Goal: Communication & Community: Ask a question

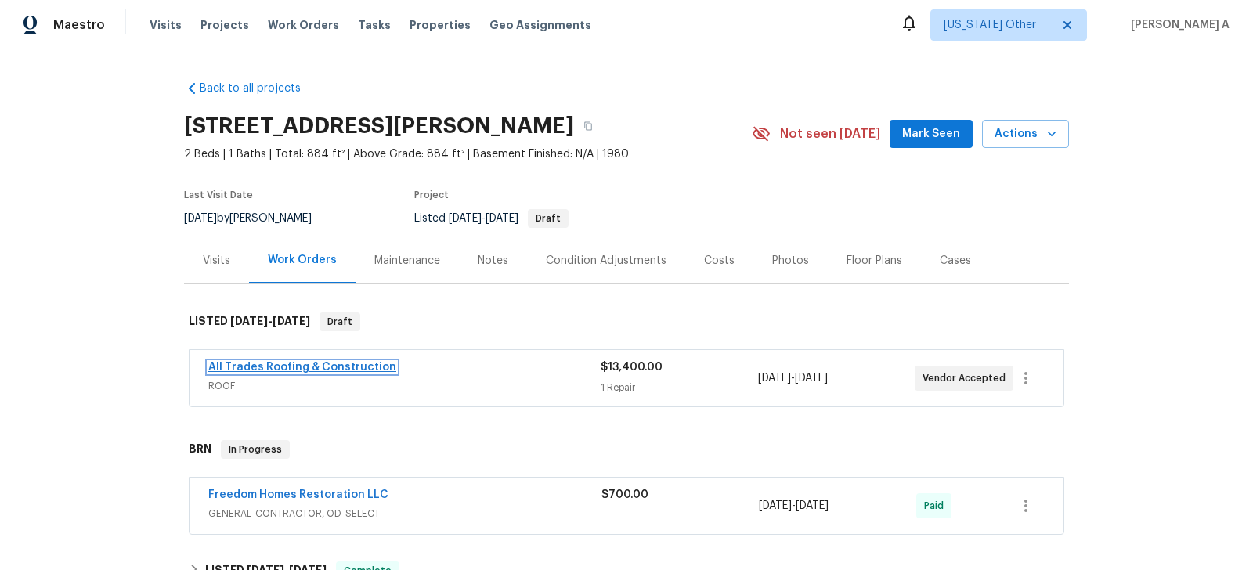
click at [345, 362] on link "All Trades Roofing & Construction" at bounding box center [302, 367] width 188 height 11
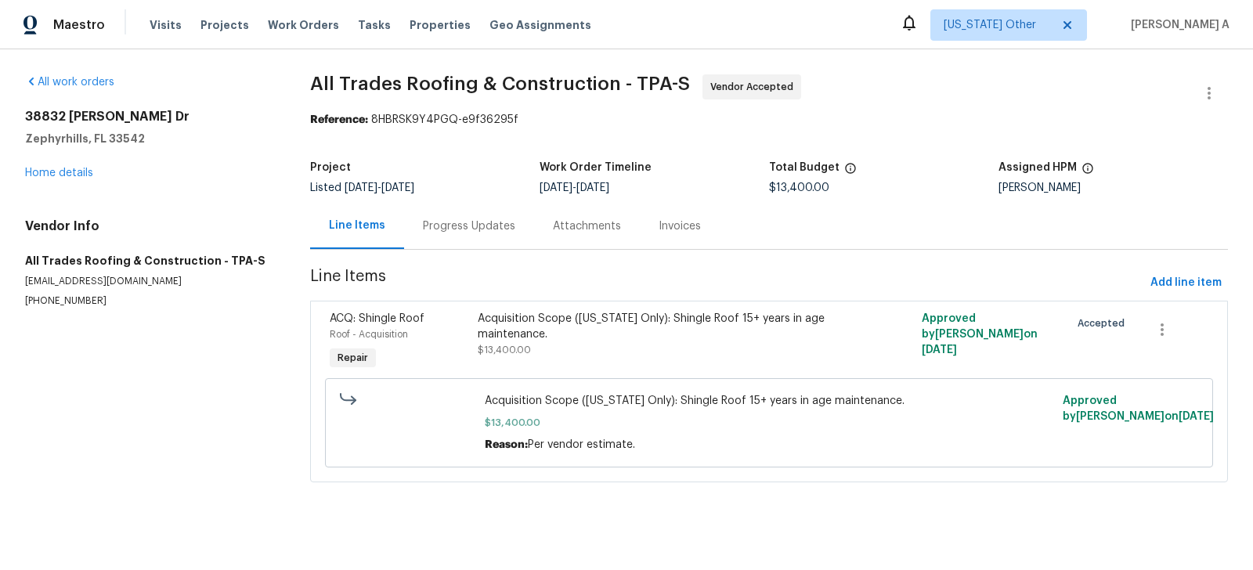
click at [428, 222] on div "Progress Updates" at bounding box center [469, 227] width 92 height 16
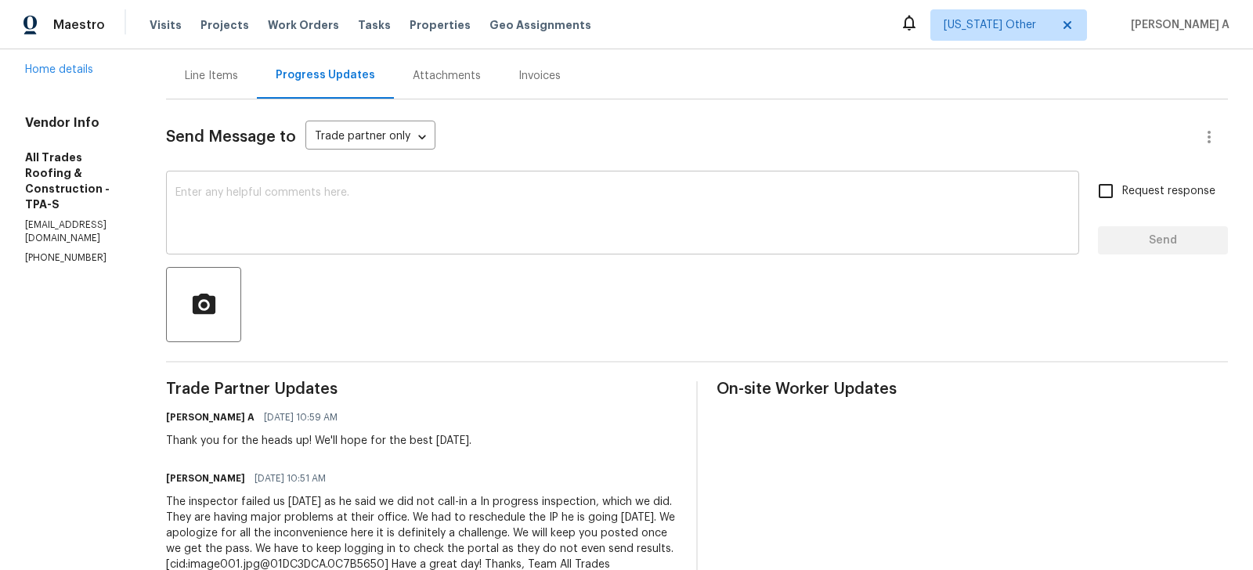
scroll to position [235, 0]
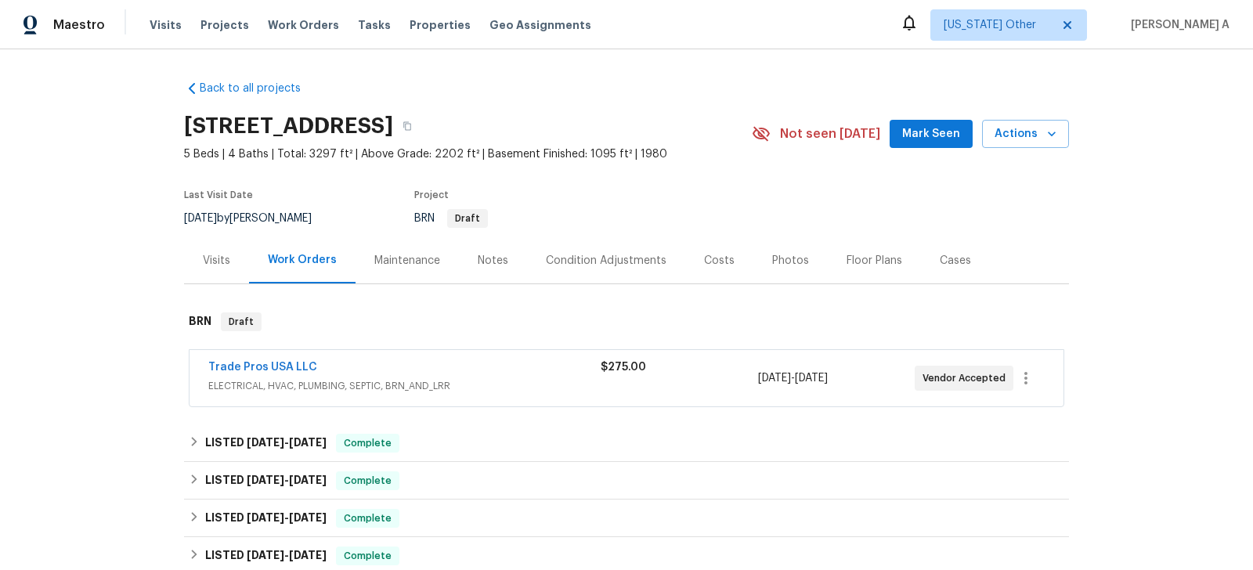
click at [297, 374] on div "Trade Pros USA LLC" at bounding box center [404, 369] width 392 height 19
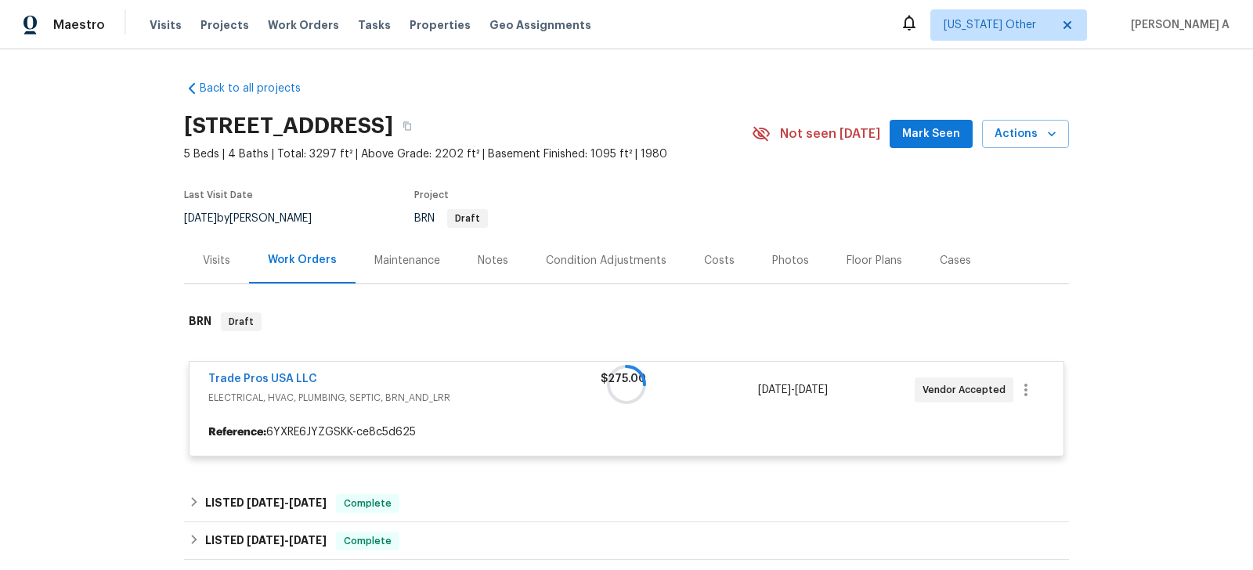
click at [295, 384] on div at bounding box center [626, 384] width 885 height 175
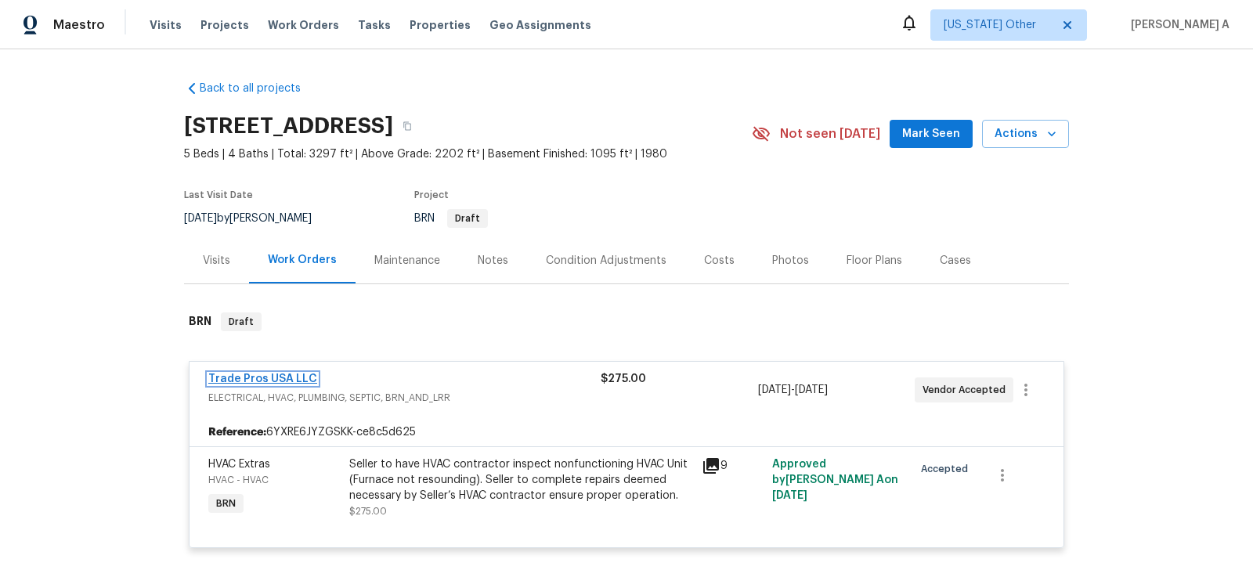
click at [295, 382] on link "Trade Pros USA LLC" at bounding box center [262, 379] width 109 height 11
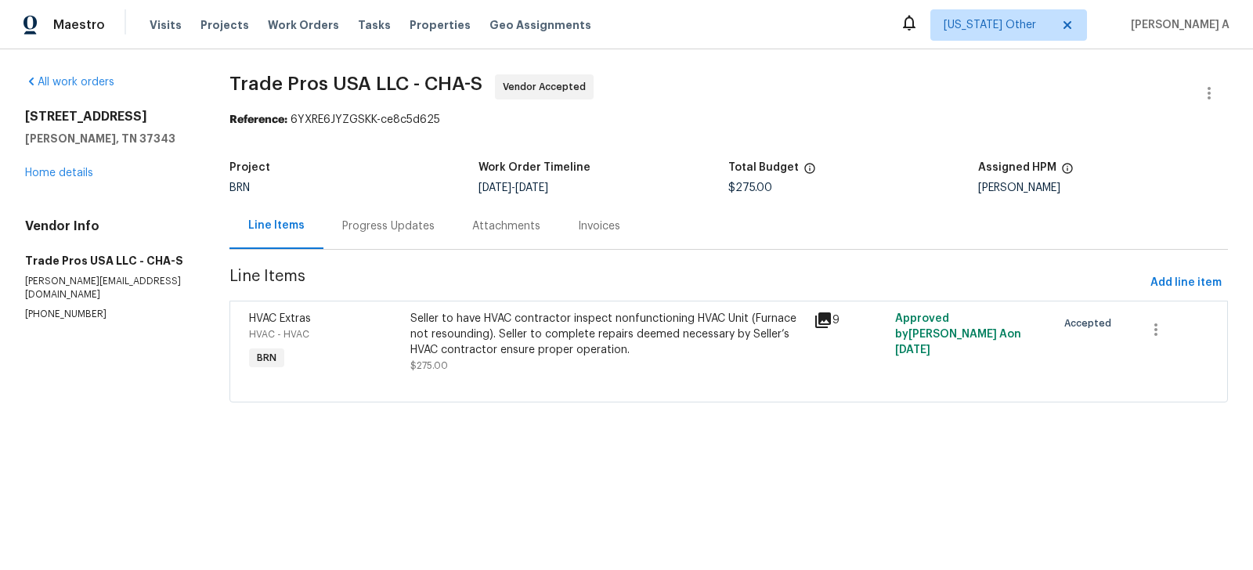
click at [367, 233] on div "Progress Updates" at bounding box center [388, 227] width 92 height 16
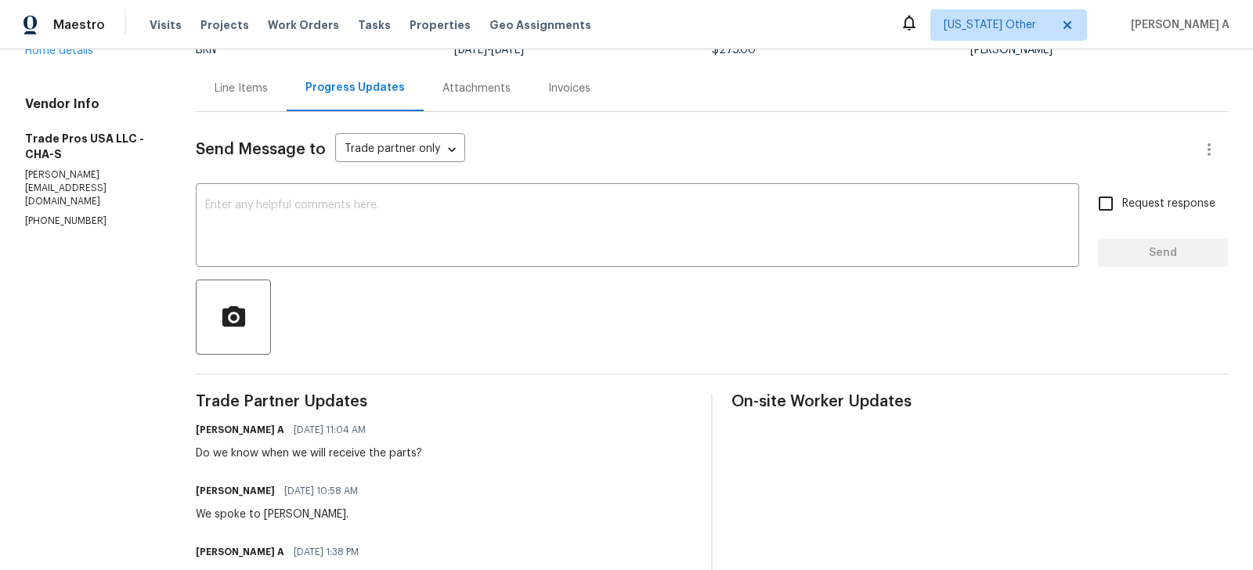
scroll to position [168, 0]
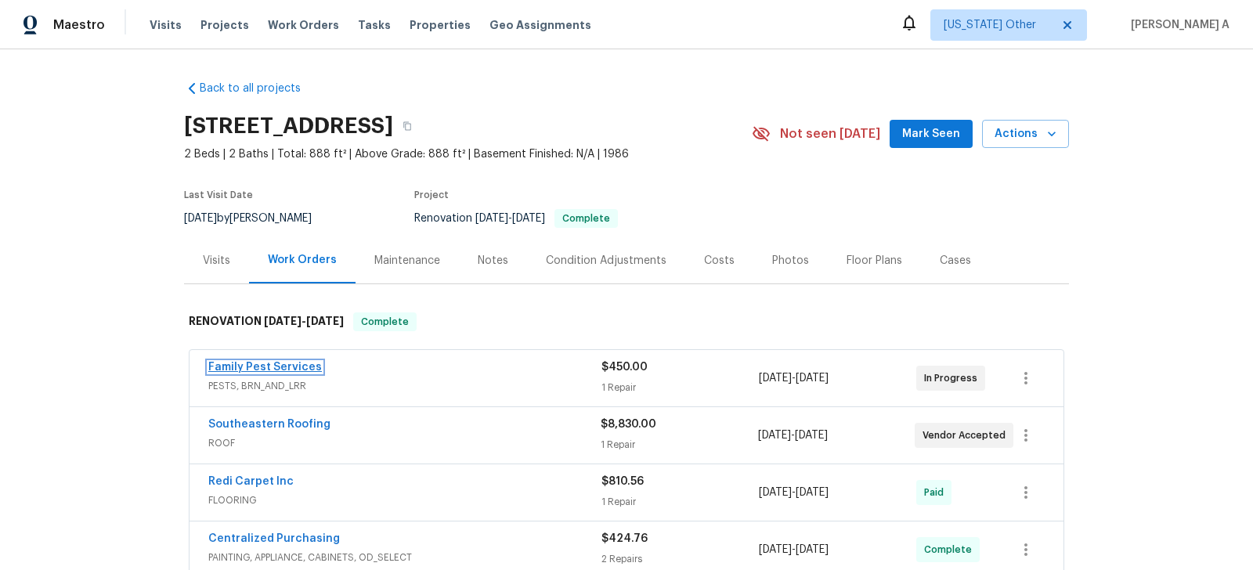
click at [269, 367] on link "Family Pest Services" at bounding box center [265, 367] width 114 height 11
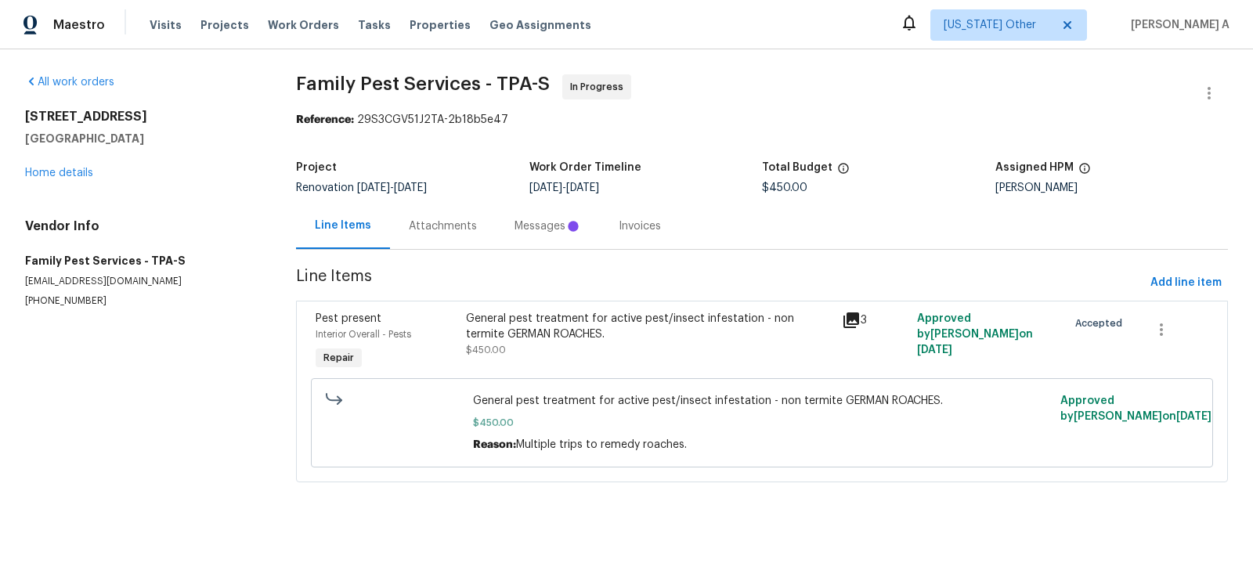
click at [496, 216] on div "Messages" at bounding box center [548, 226] width 104 height 46
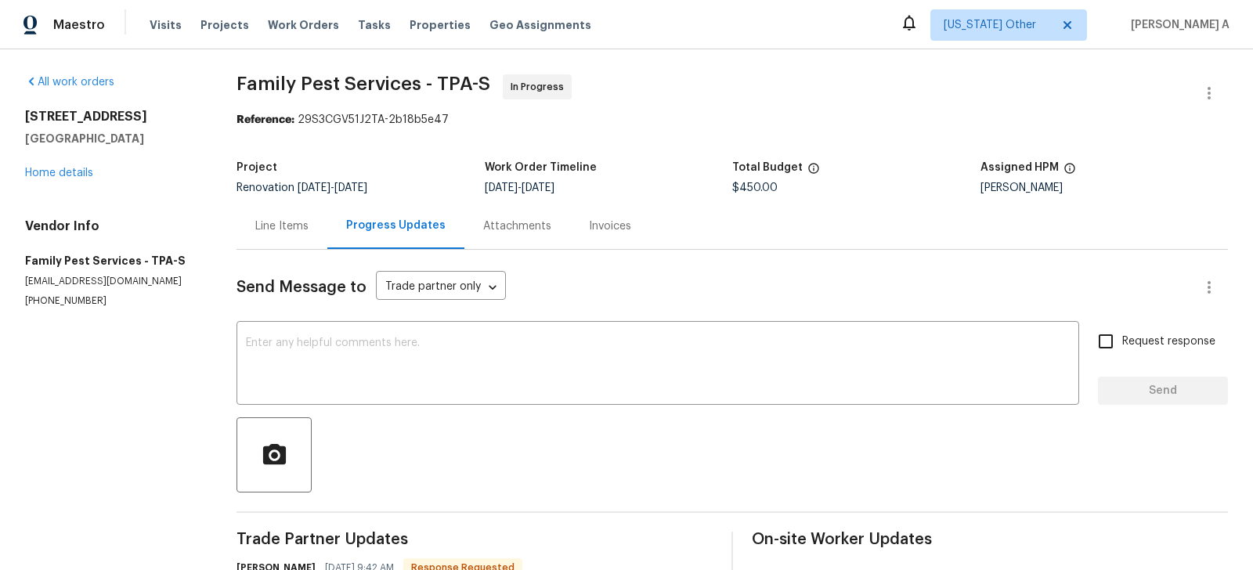
click at [298, 223] on div "Line Items" at bounding box center [281, 227] width 53 height 16
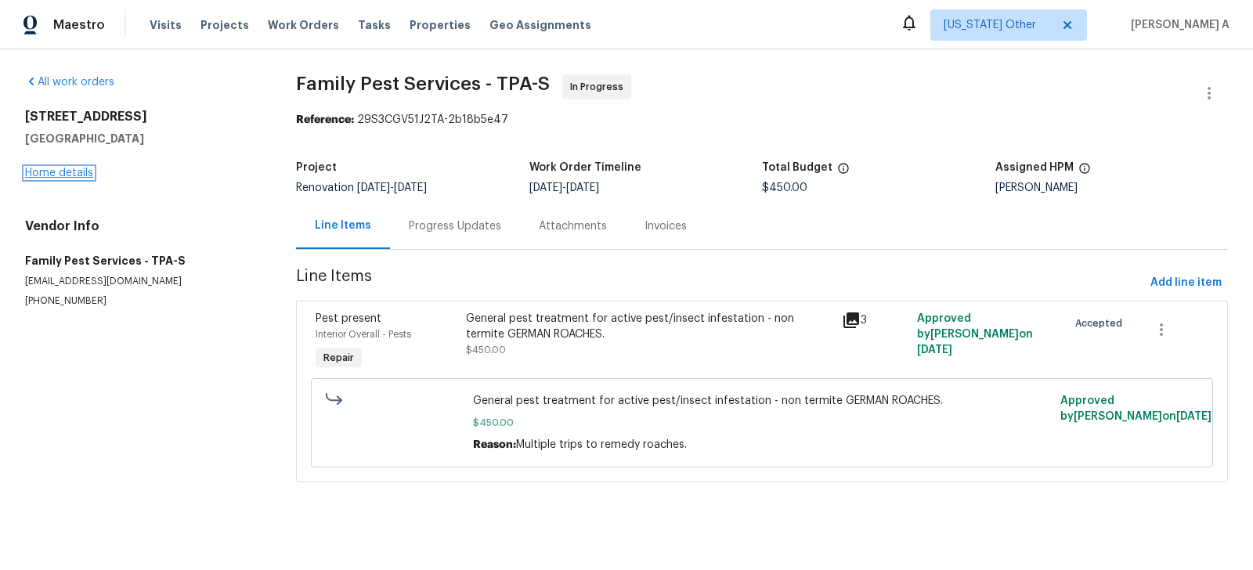
click at [55, 174] on link "Home details" at bounding box center [59, 173] width 68 height 11
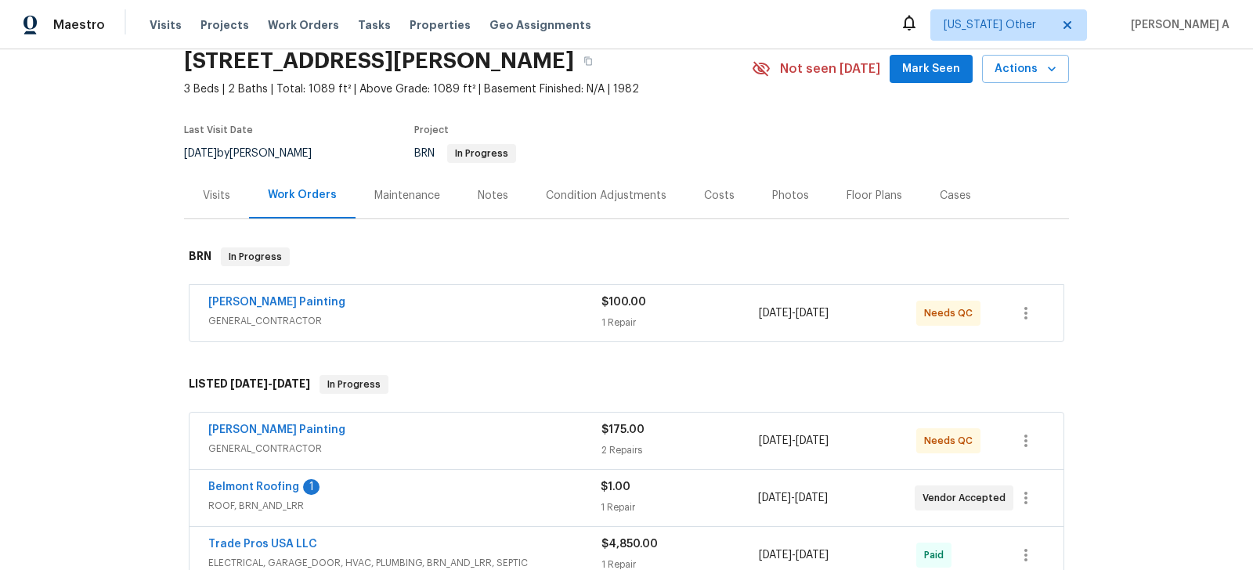
scroll to position [74, 0]
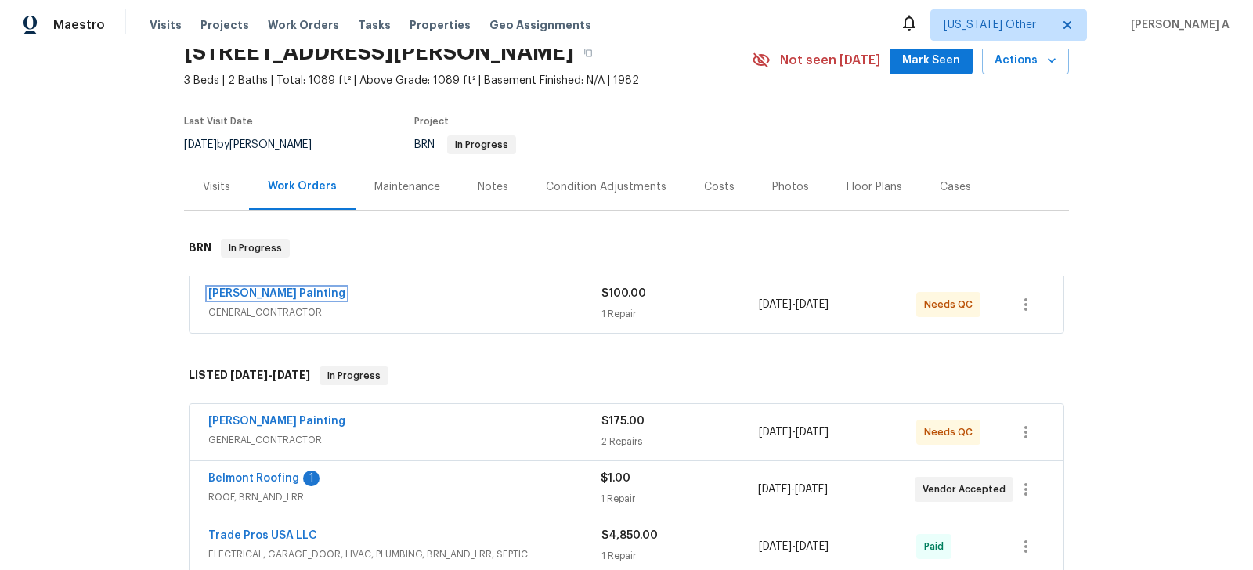
click at [240, 297] on link "Perez Painting" at bounding box center [276, 293] width 137 height 11
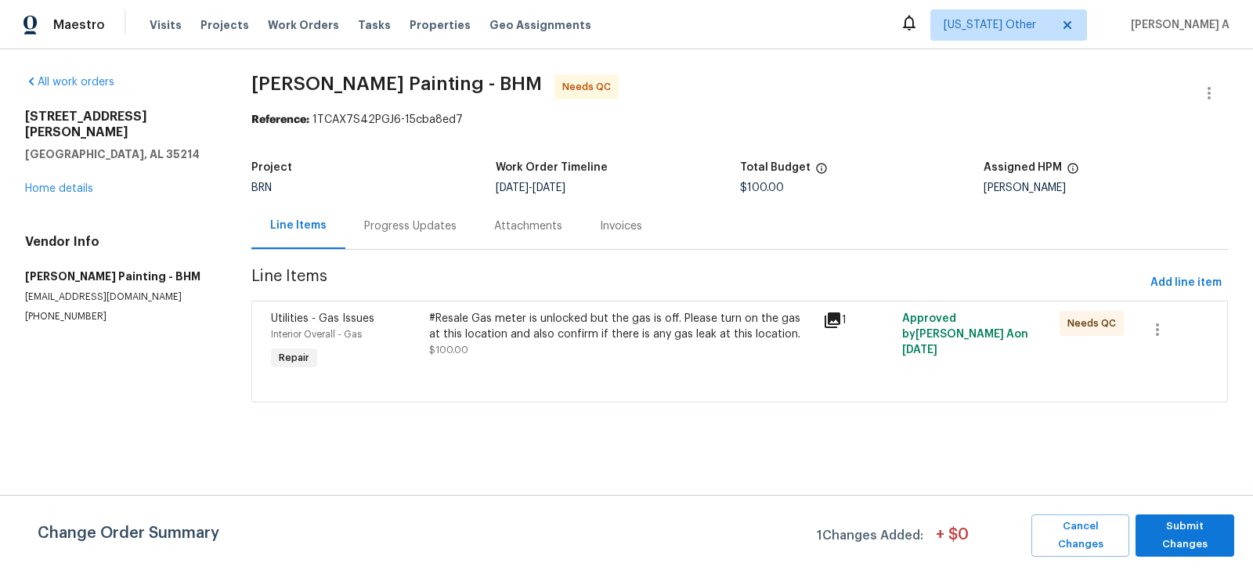
click at [413, 237] on div "Progress Updates" at bounding box center [410, 226] width 130 height 46
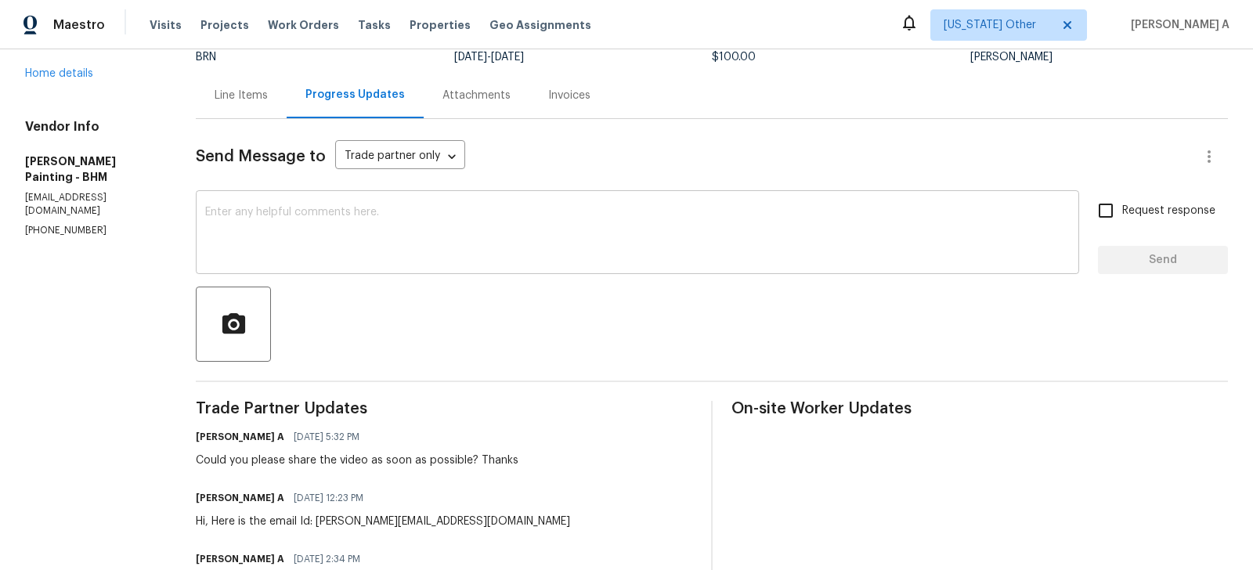
scroll to position [136, 0]
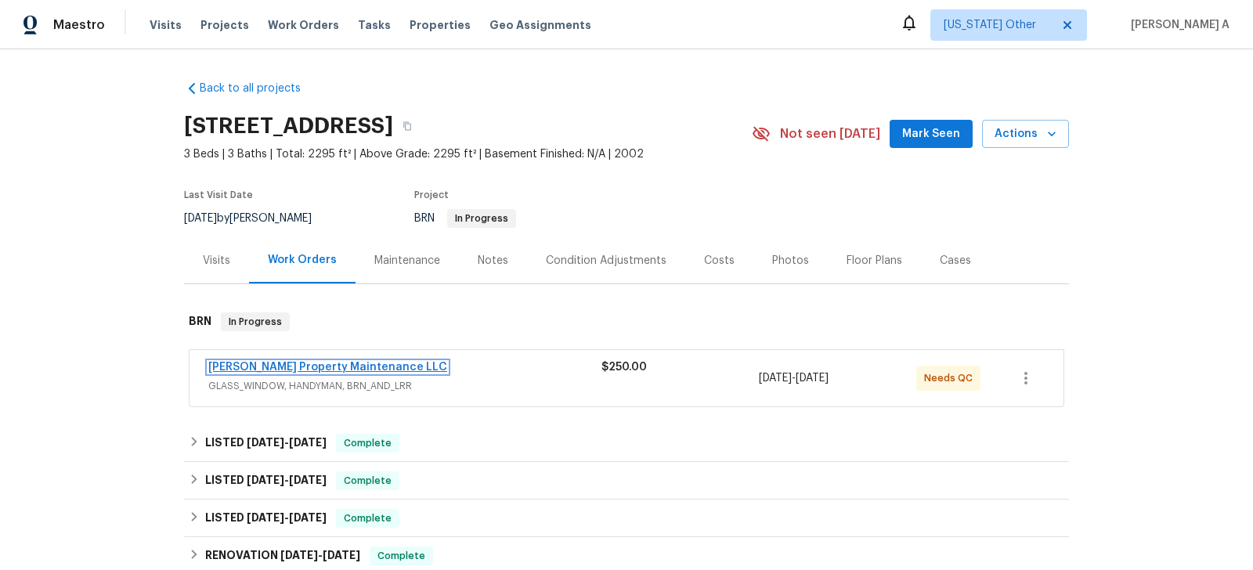
click at [327, 363] on link "Glen Property Maintenance LLC" at bounding box center [327, 367] width 239 height 11
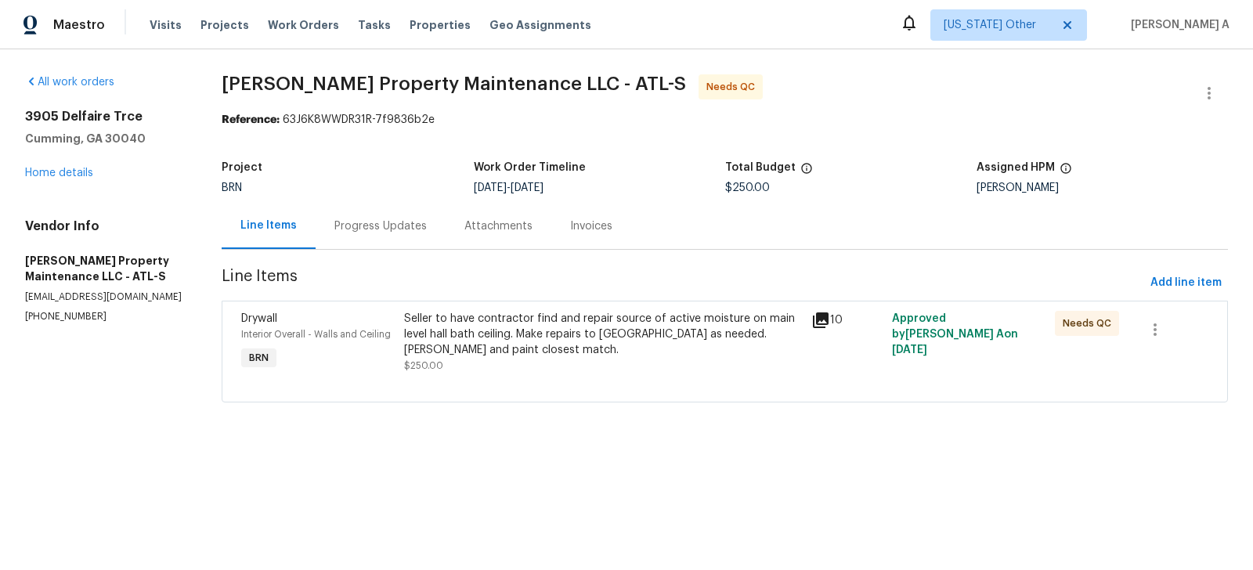
click at [371, 226] on div "Progress Updates" at bounding box center [380, 227] width 92 height 16
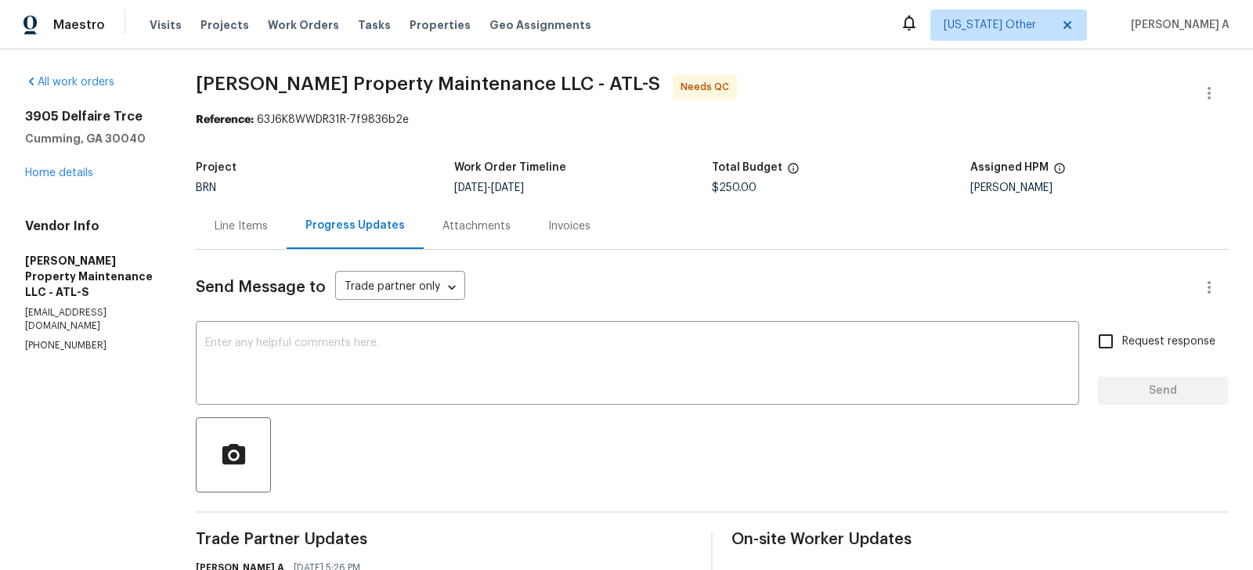
click at [258, 232] on div "Line Items" at bounding box center [241, 227] width 53 height 16
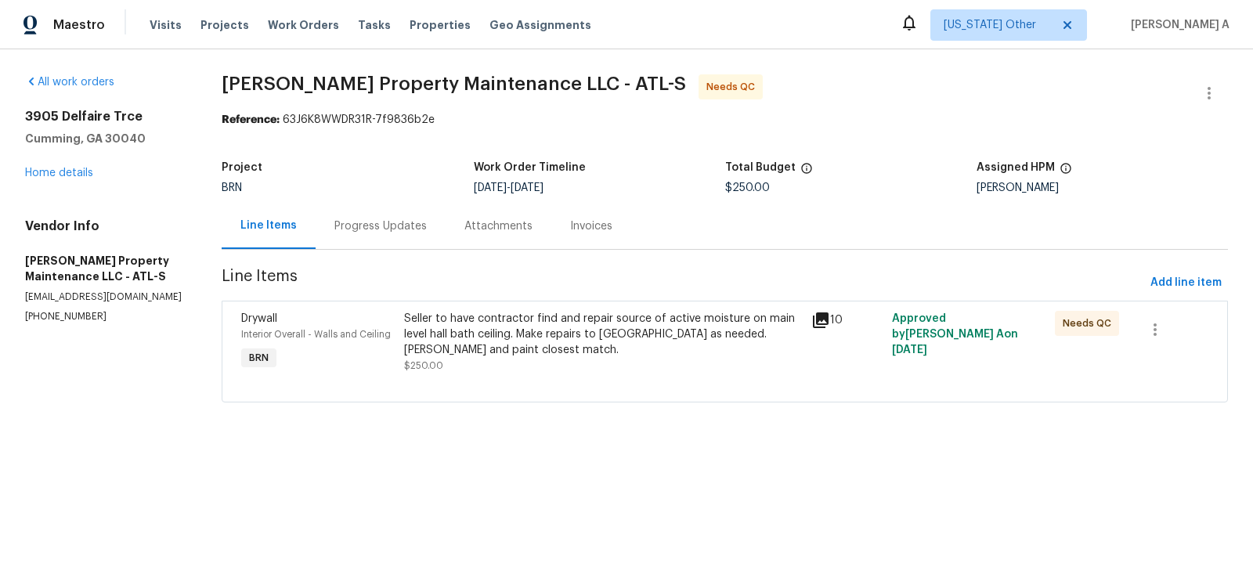
click at [538, 331] on div "Seller to have contractor find and repair source of active moisture on main lev…" at bounding box center [602, 334] width 397 height 47
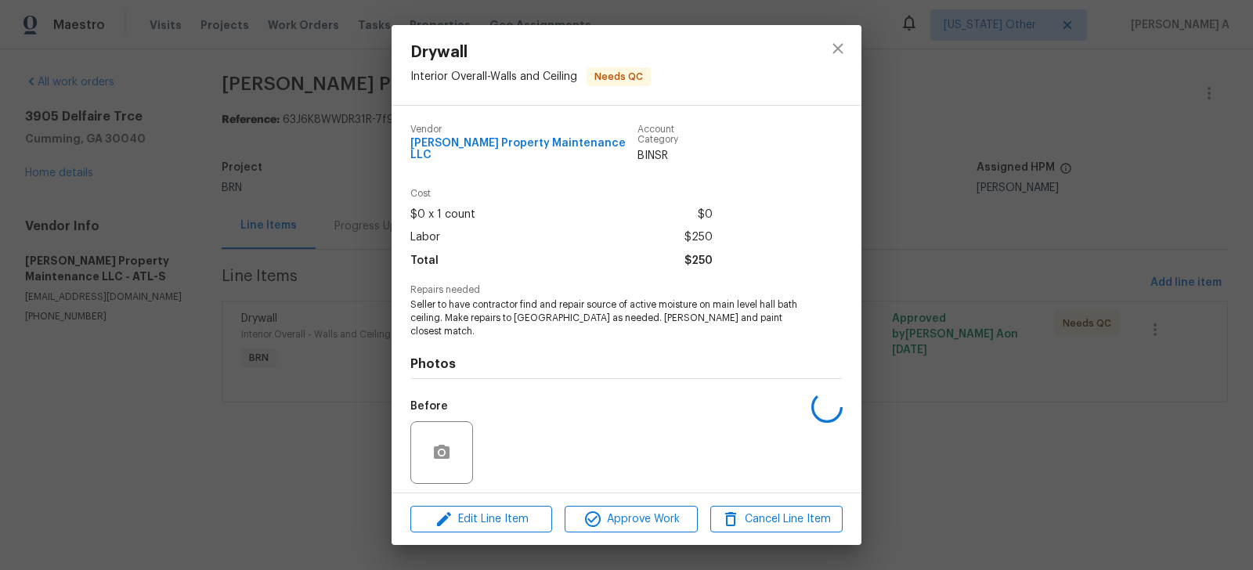
scroll to position [86, 0]
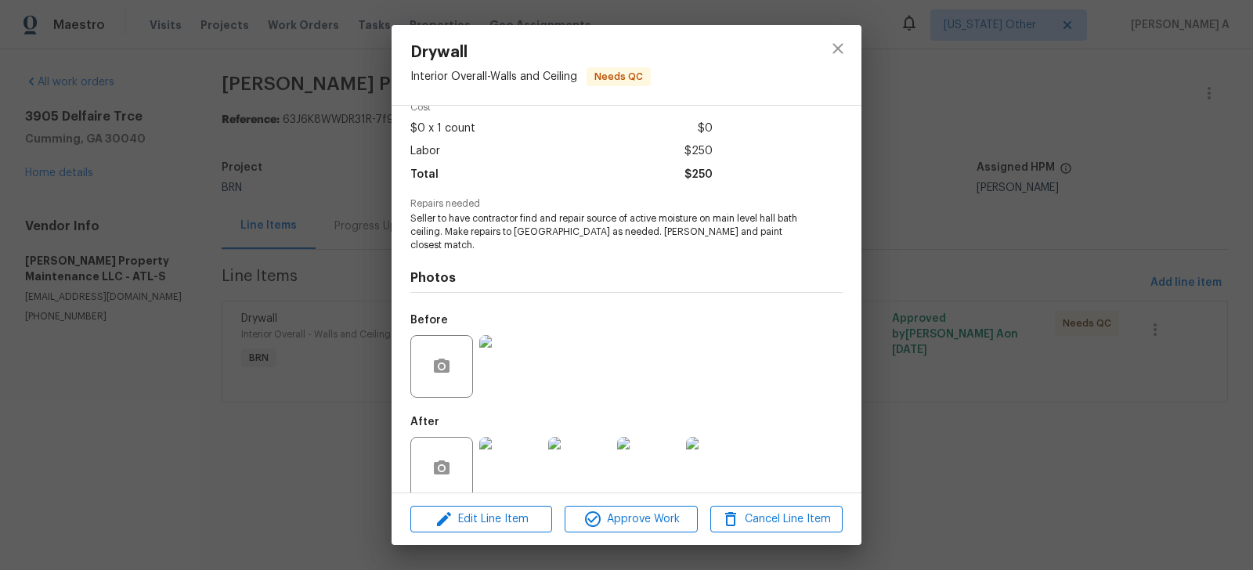
click at [507, 449] on img at bounding box center [510, 468] width 63 height 63
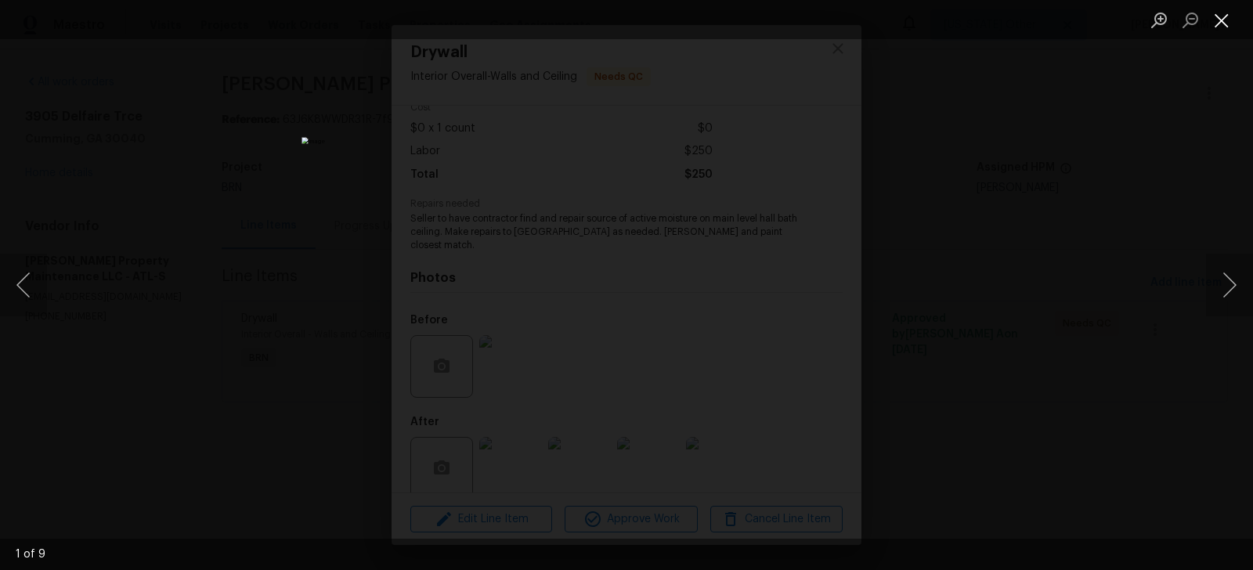
click at [1222, 15] on button "Close lightbox" at bounding box center [1221, 19] width 31 height 27
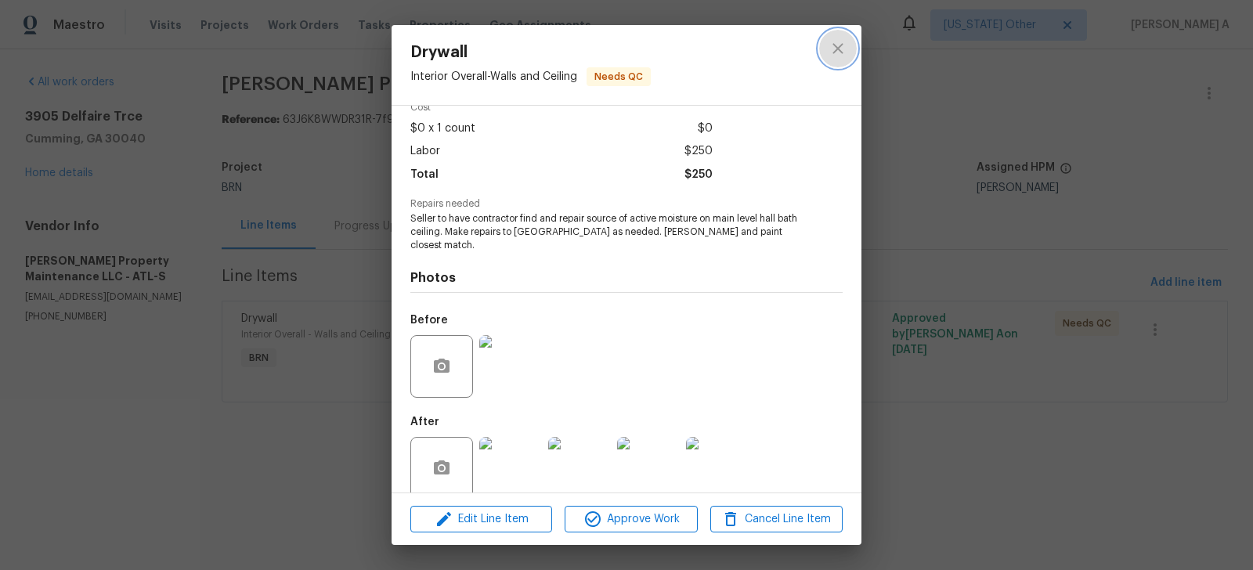
click at [847, 57] on icon "close" at bounding box center [838, 48] width 19 height 19
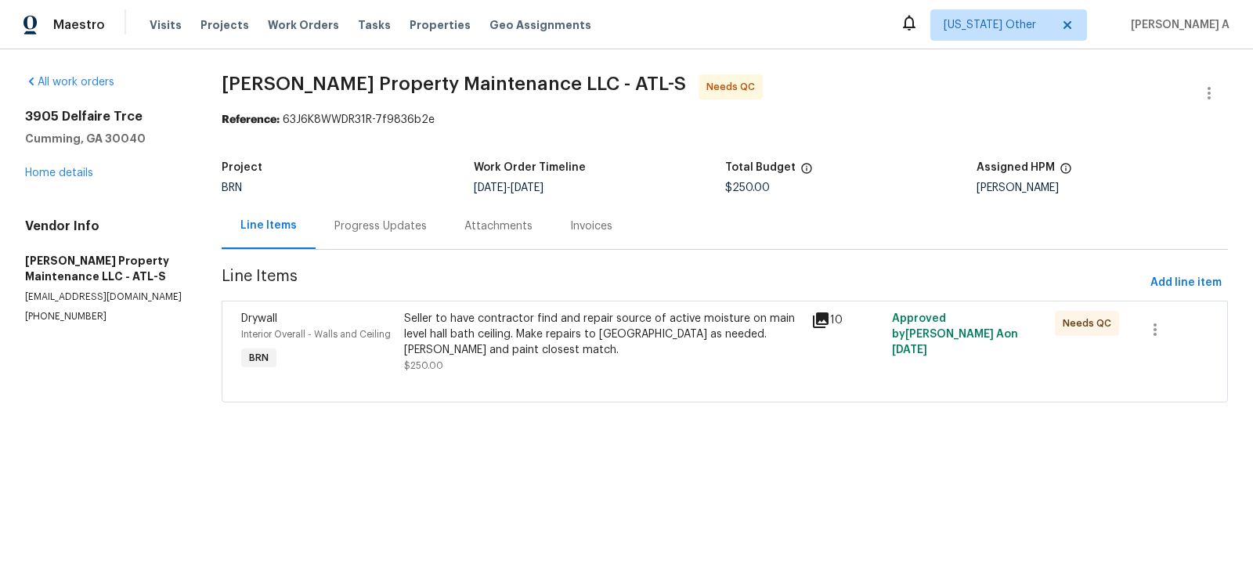
click at [357, 230] on div "Progress Updates" at bounding box center [380, 227] width 92 height 16
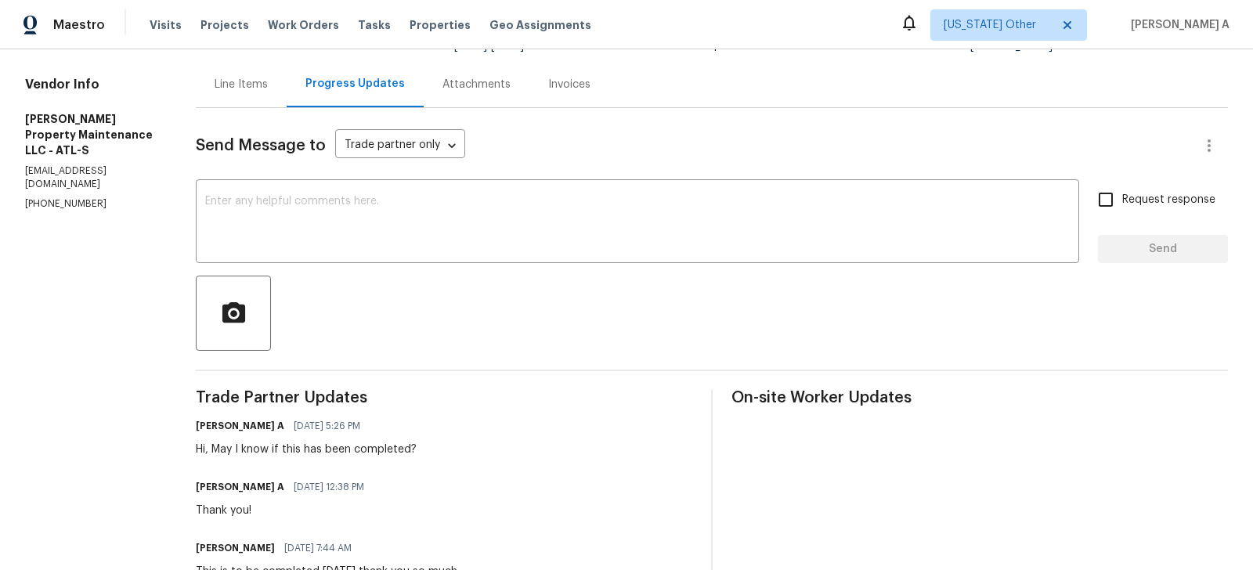
scroll to position [194, 0]
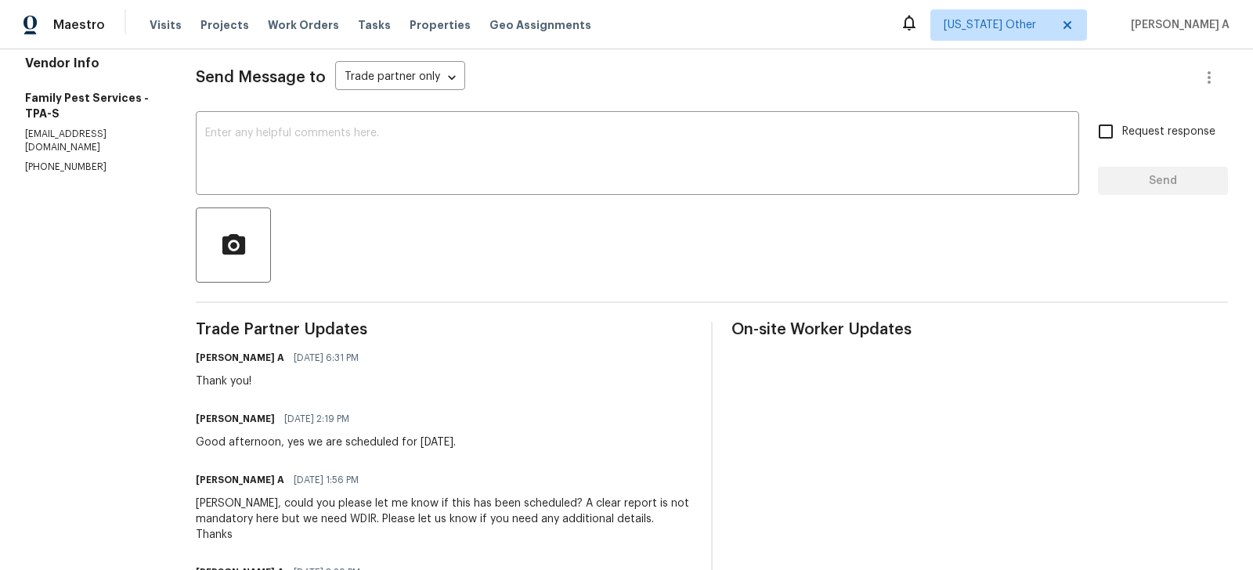
scroll to position [153, 0]
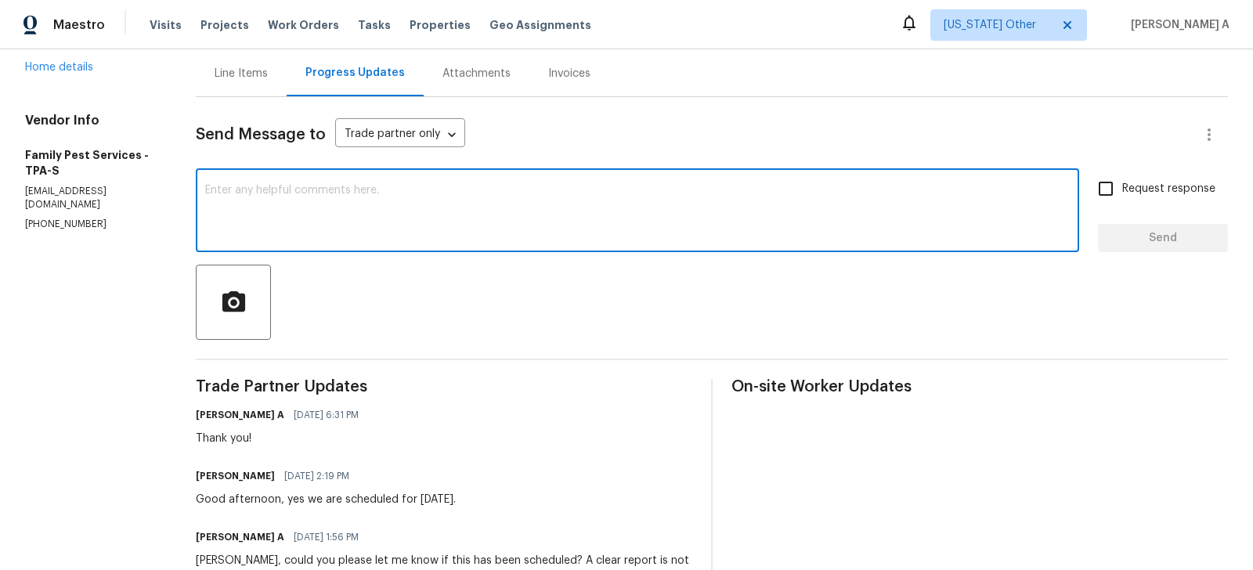
click at [309, 231] on textarea at bounding box center [637, 212] width 865 height 55
type textarea "Hi, May I know the status of the work? Thanks"
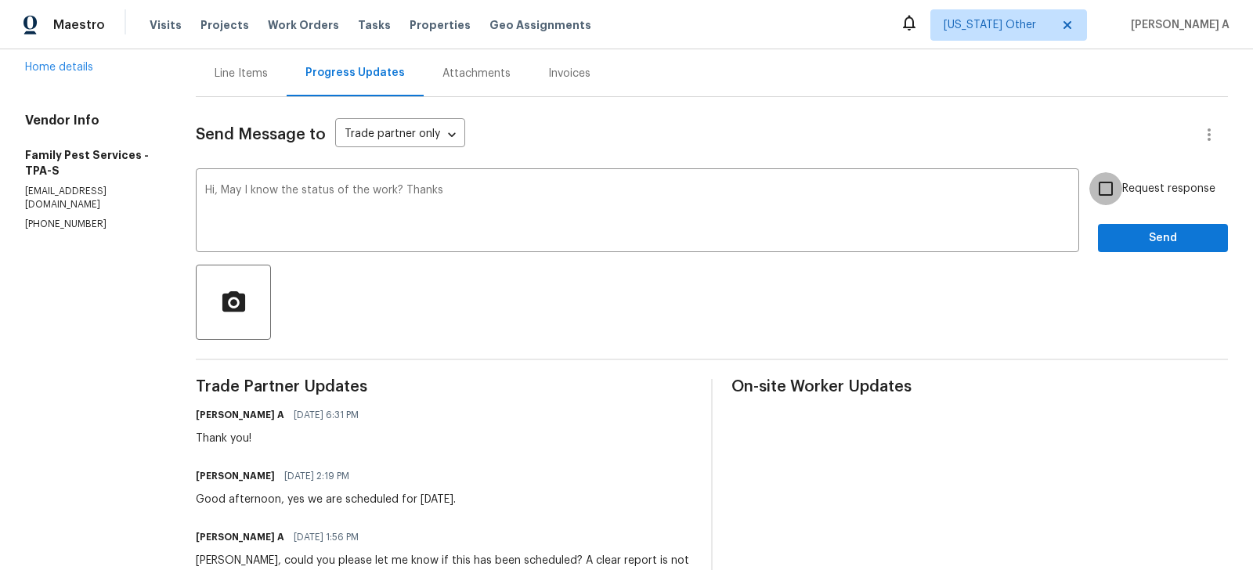
click at [1108, 188] on input "Request response" at bounding box center [1106, 188] width 33 height 33
checkbox input "true"
click at [1144, 229] on span "Send" at bounding box center [1163, 239] width 105 height 20
